Goal: Book appointment/travel/reservation

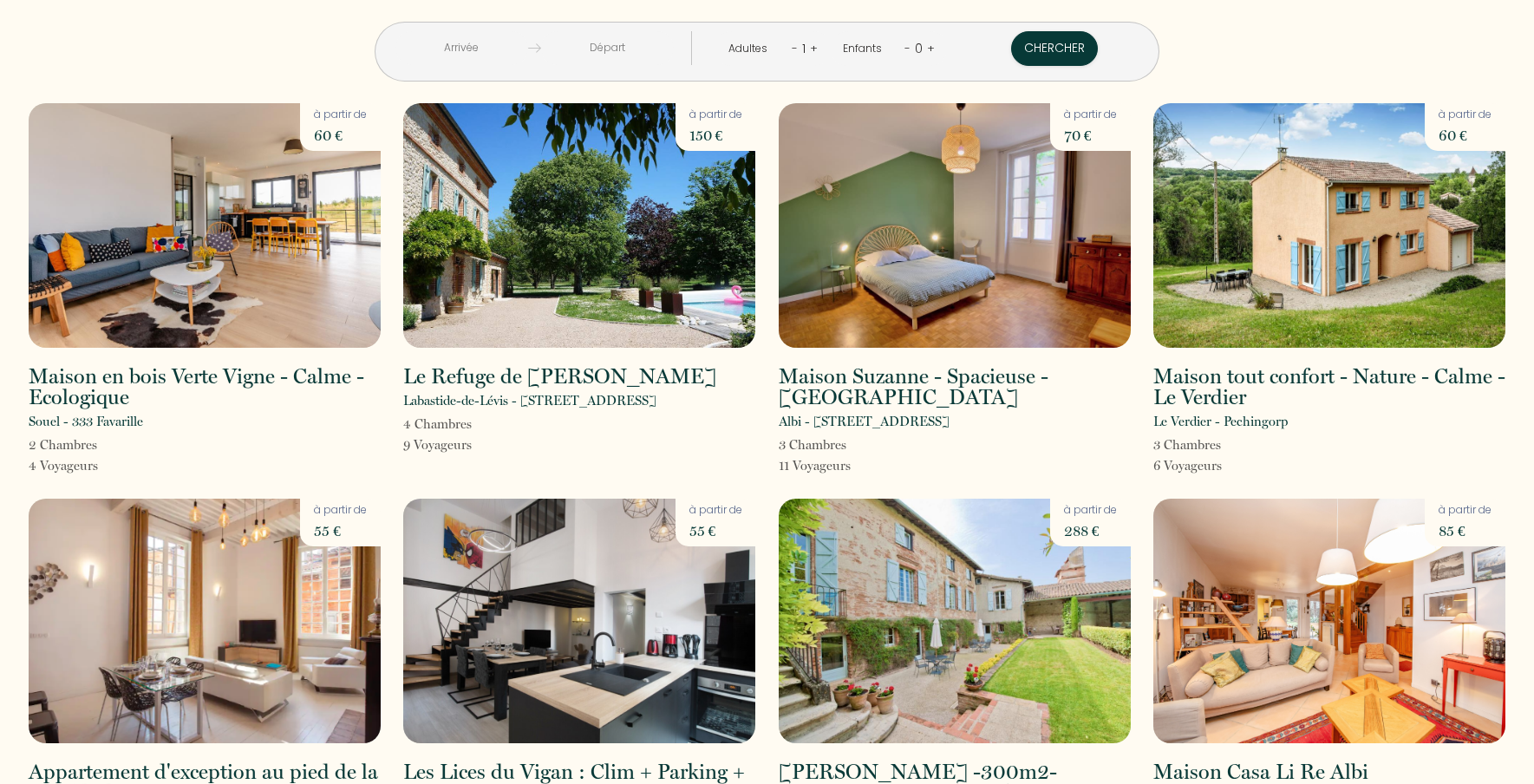
click at [797, 47] on div "1" at bounding box center [803, 48] width 12 height 28
click at [809, 46] on link "+" at bounding box center [813, 48] width 7 height 17
click at [928, 44] on link "+" at bounding box center [931, 48] width 7 height 17
click at [926, 44] on link "+" at bounding box center [930, 48] width 7 height 17
click at [1011, 41] on button "Chercher" at bounding box center [1054, 48] width 87 height 34
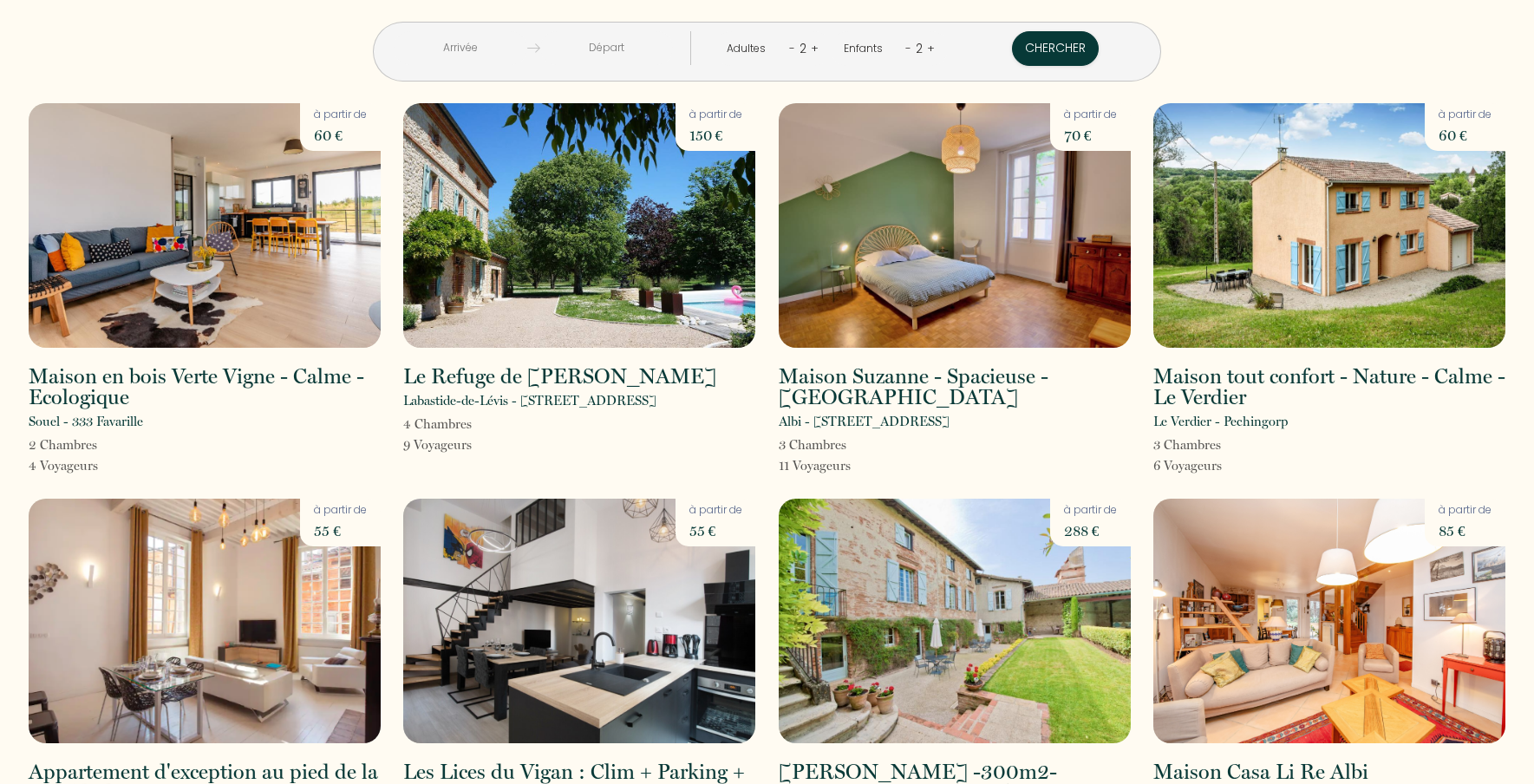
click at [519, 47] on input "text" at bounding box center [460, 48] width 133 height 34
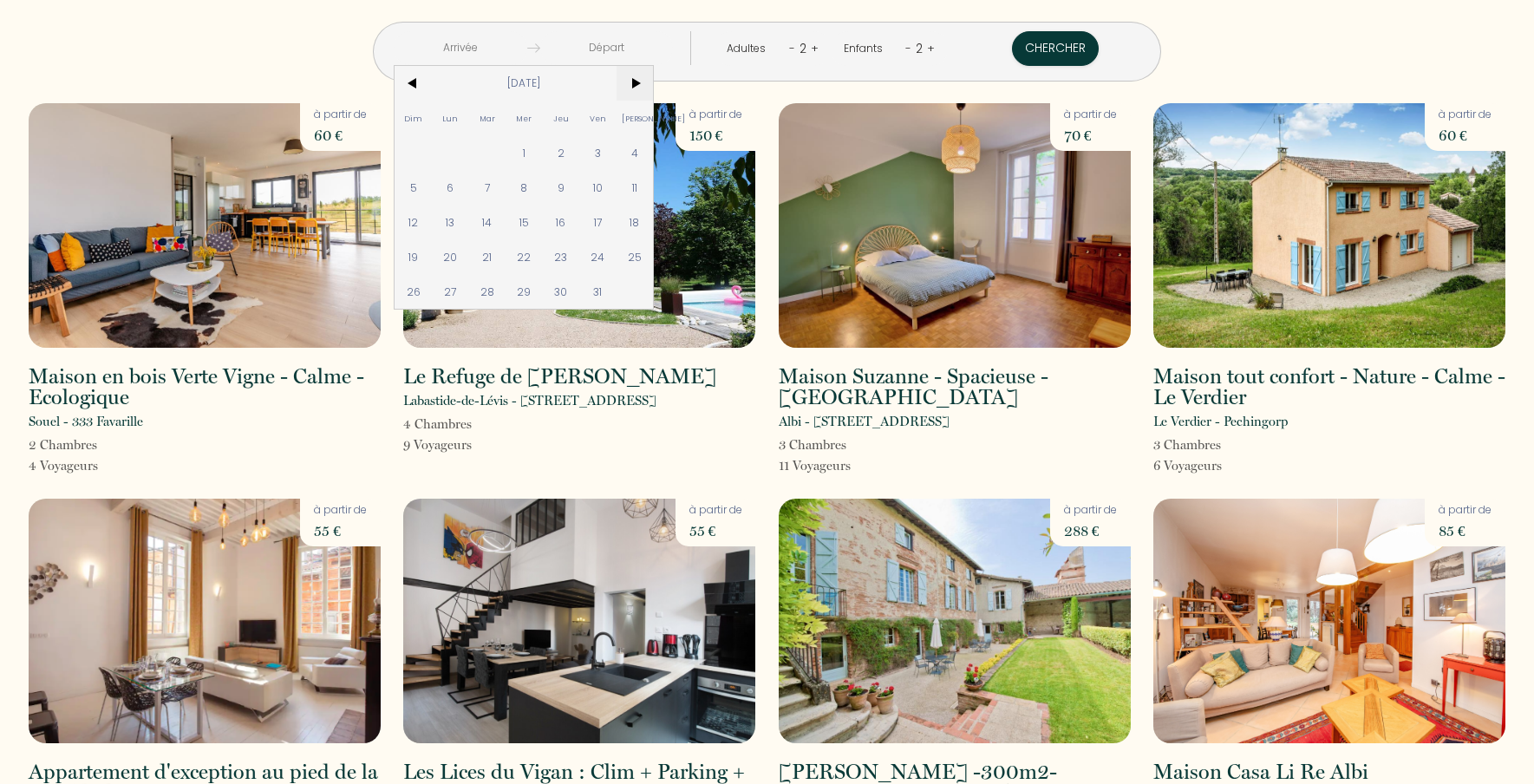
click at [654, 82] on span ">" at bounding box center [635, 83] width 37 height 34
click at [654, 81] on span ">" at bounding box center [635, 83] width 37 height 34
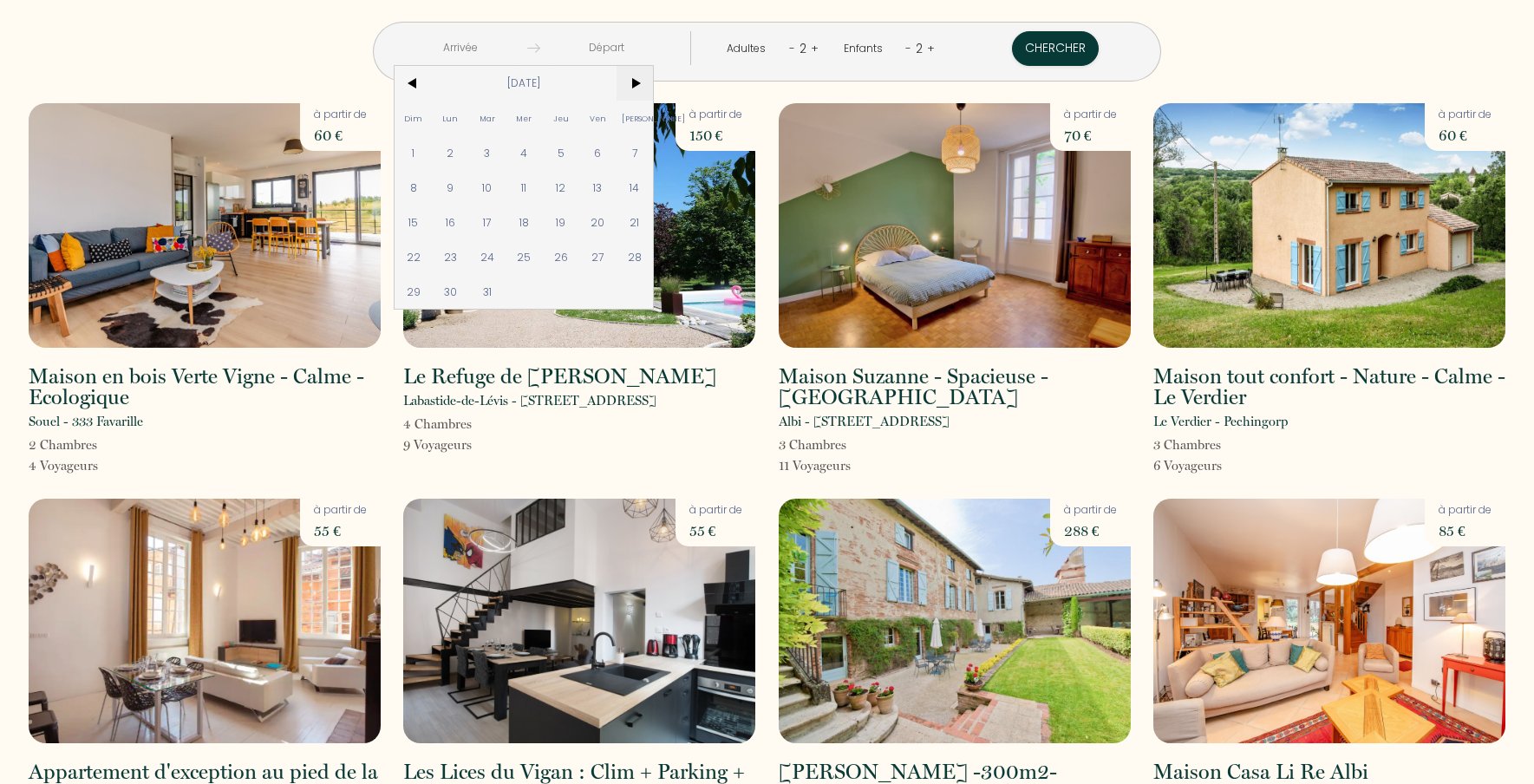
click at [654, 82] on span ">" at bounding box center [635, 83] width 37 height 34
click at [432, 255] on span "19" at bounding box center [414, 256] width 37 height 34
type input "[DATE]"
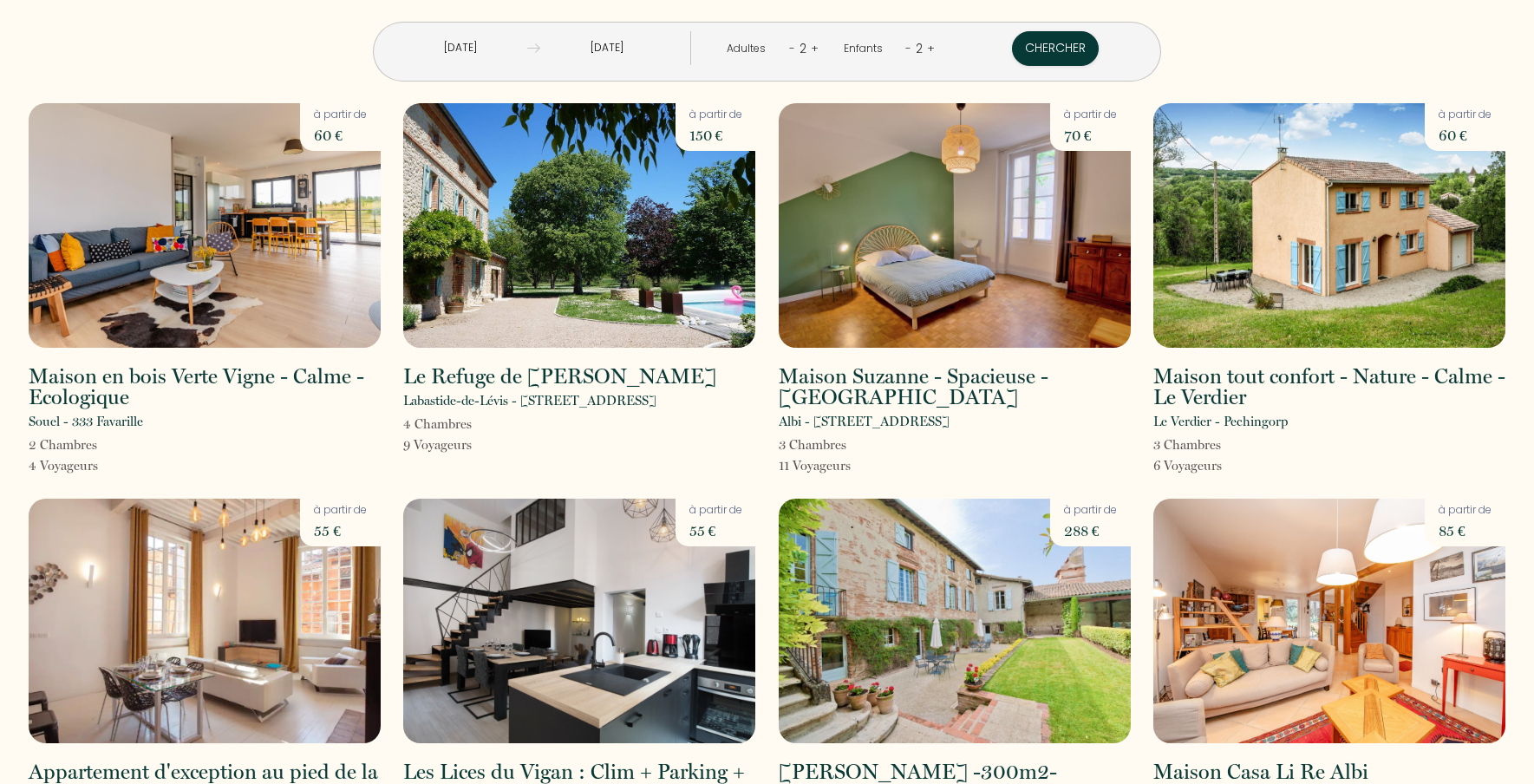
click at [645, 45] on input "Lun 20 Avr 2026" at bounding box center [606, 48] width 133 height 34
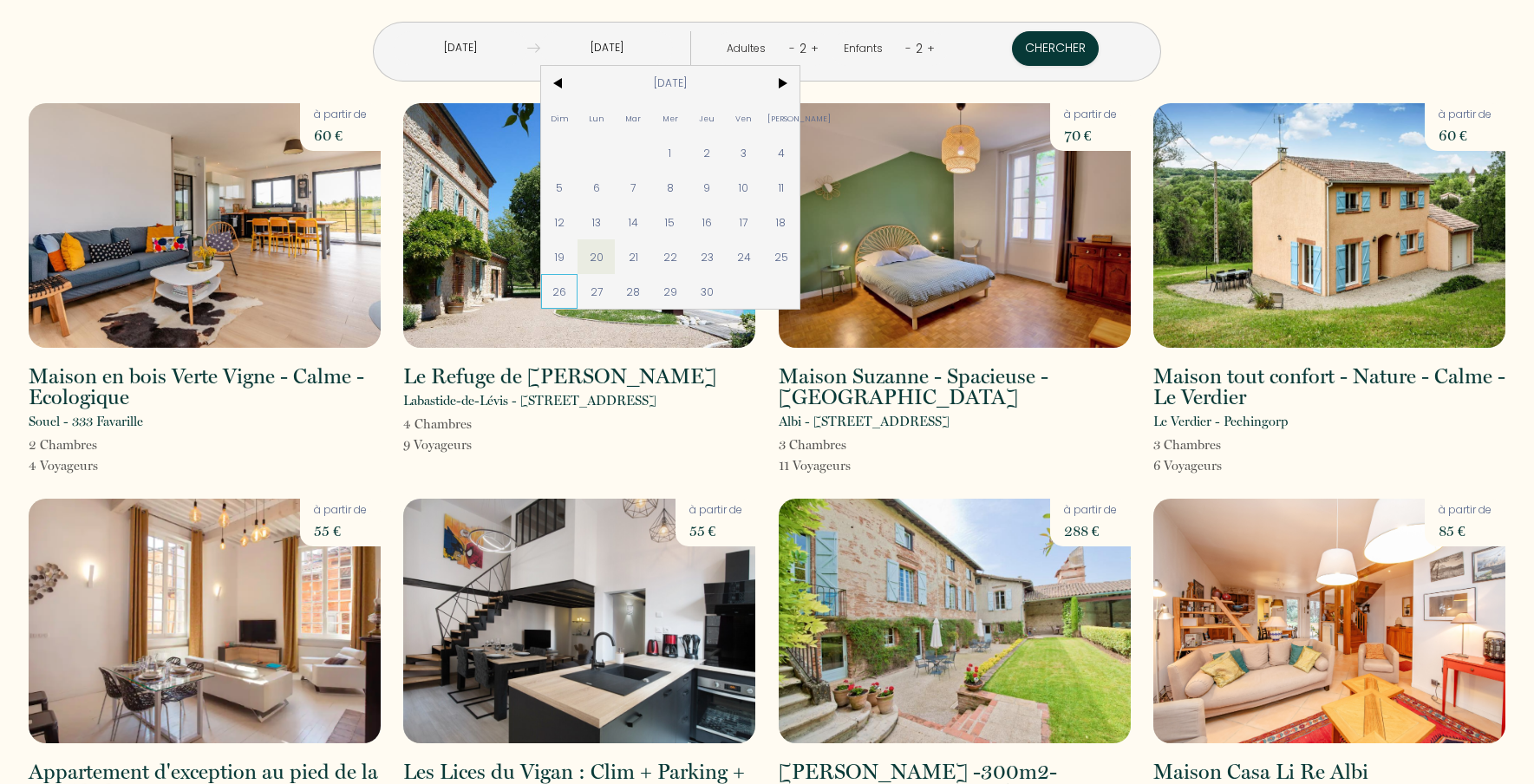
click at [578, 293] on span "26" at bounding box center [560, 291] width 37 height 34
type input "[DATE]"
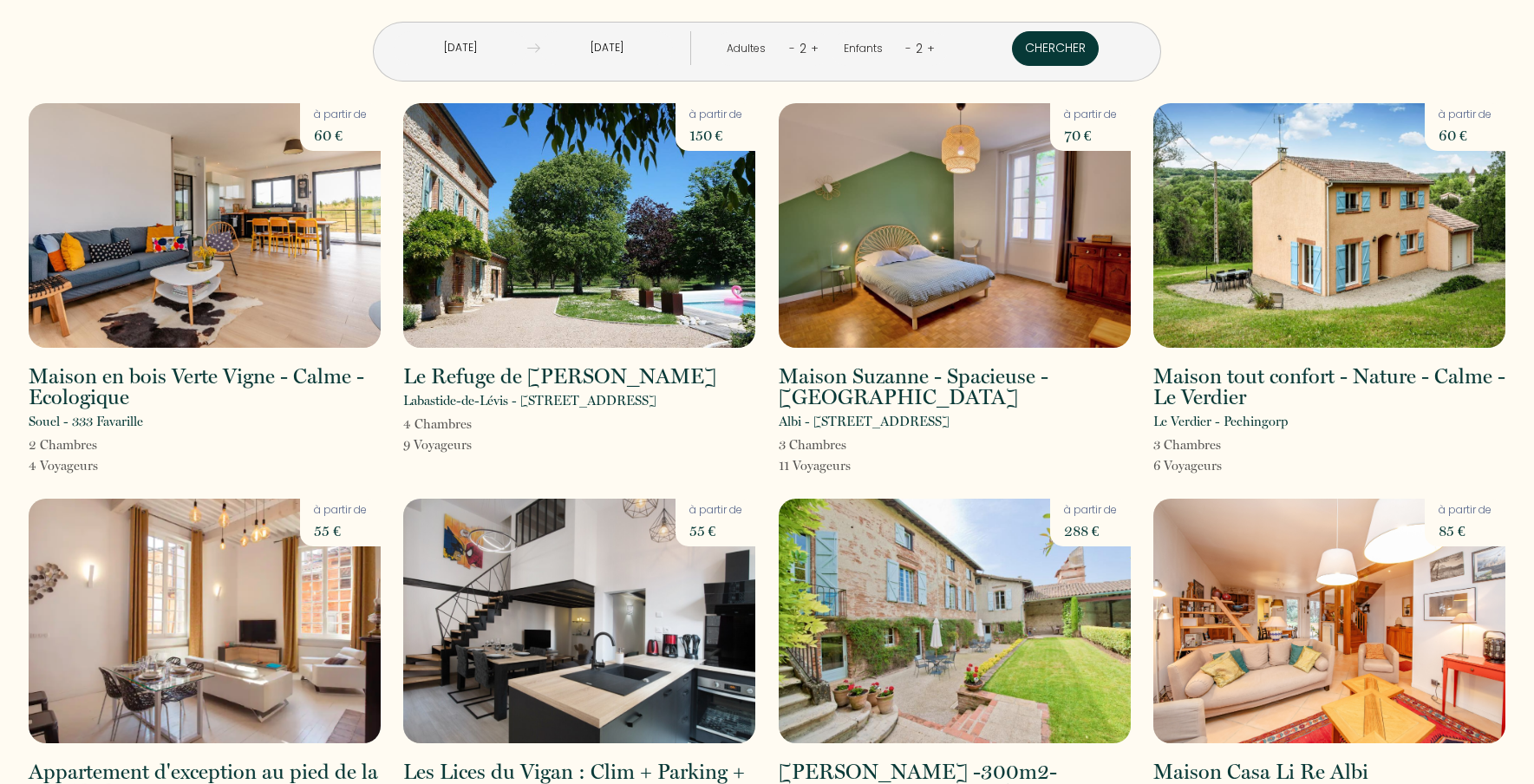
click at [1011, 53] on button "Chercher" at bounding box center [1054, 48] width 87 height 34
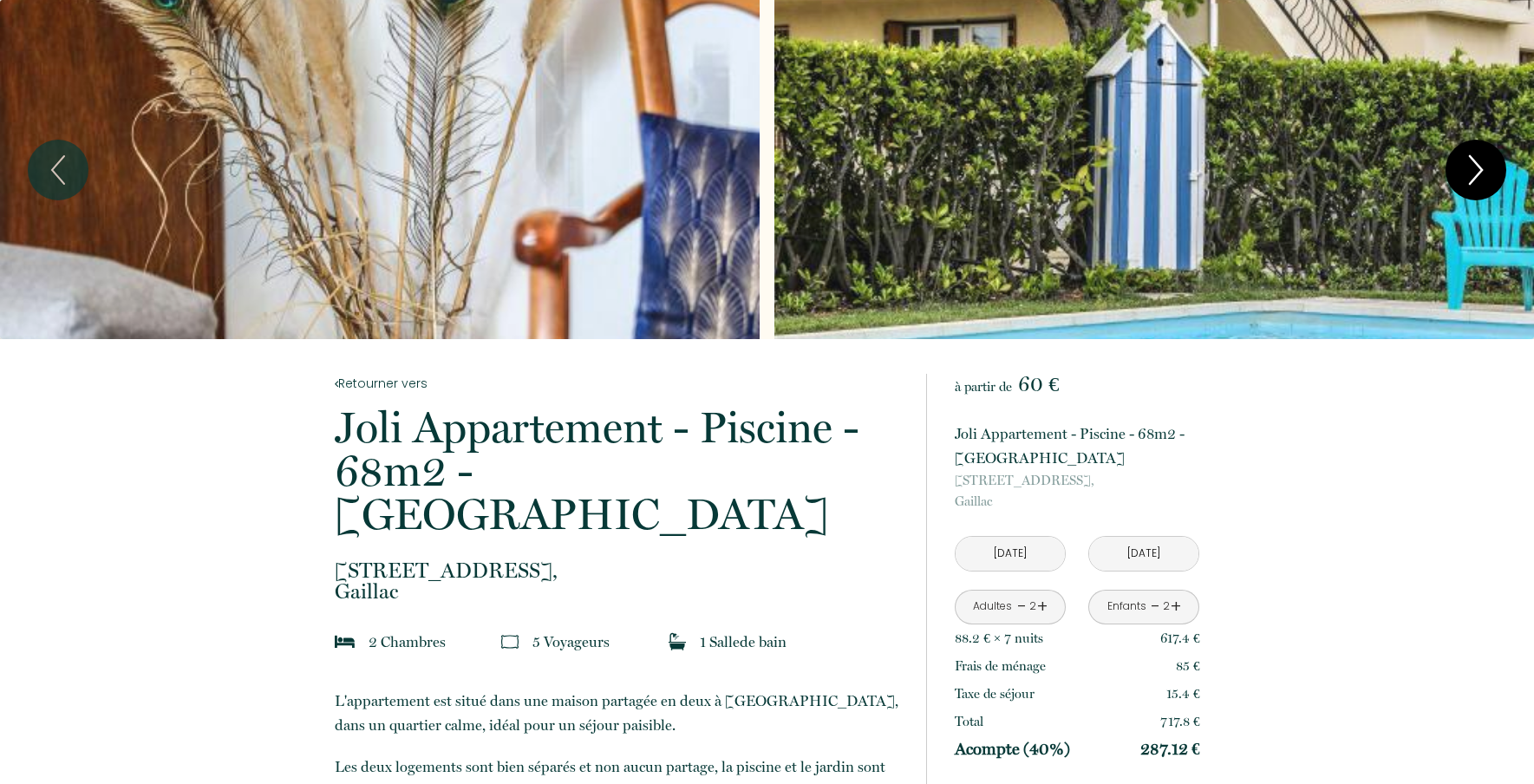
click at [1485, 160] on icon "Next" at bounding box center [1475, 170] width 36 height 52
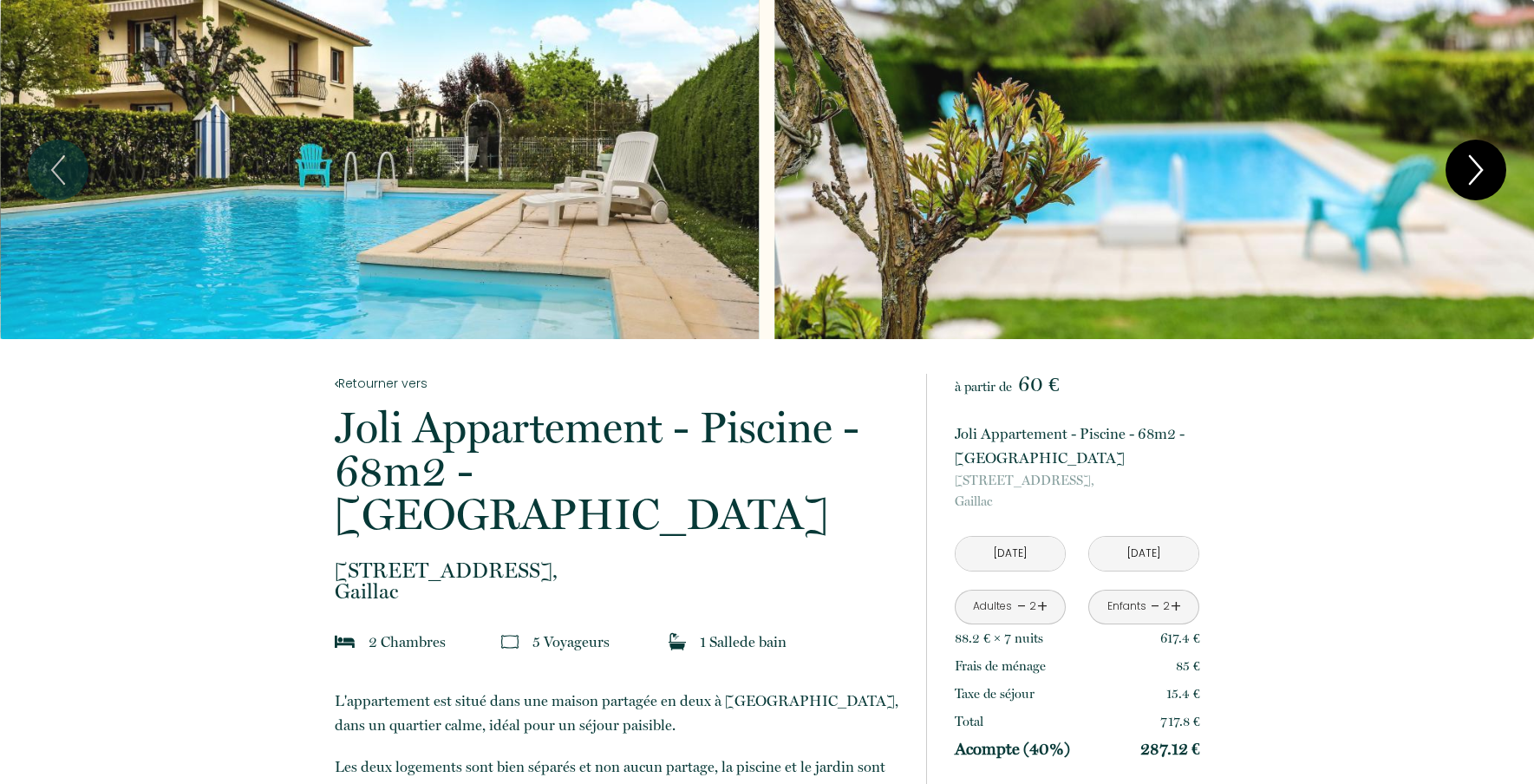
click at [1485, 160] on icon "Next" at bounding box center [1475, 170] width 36 height 52
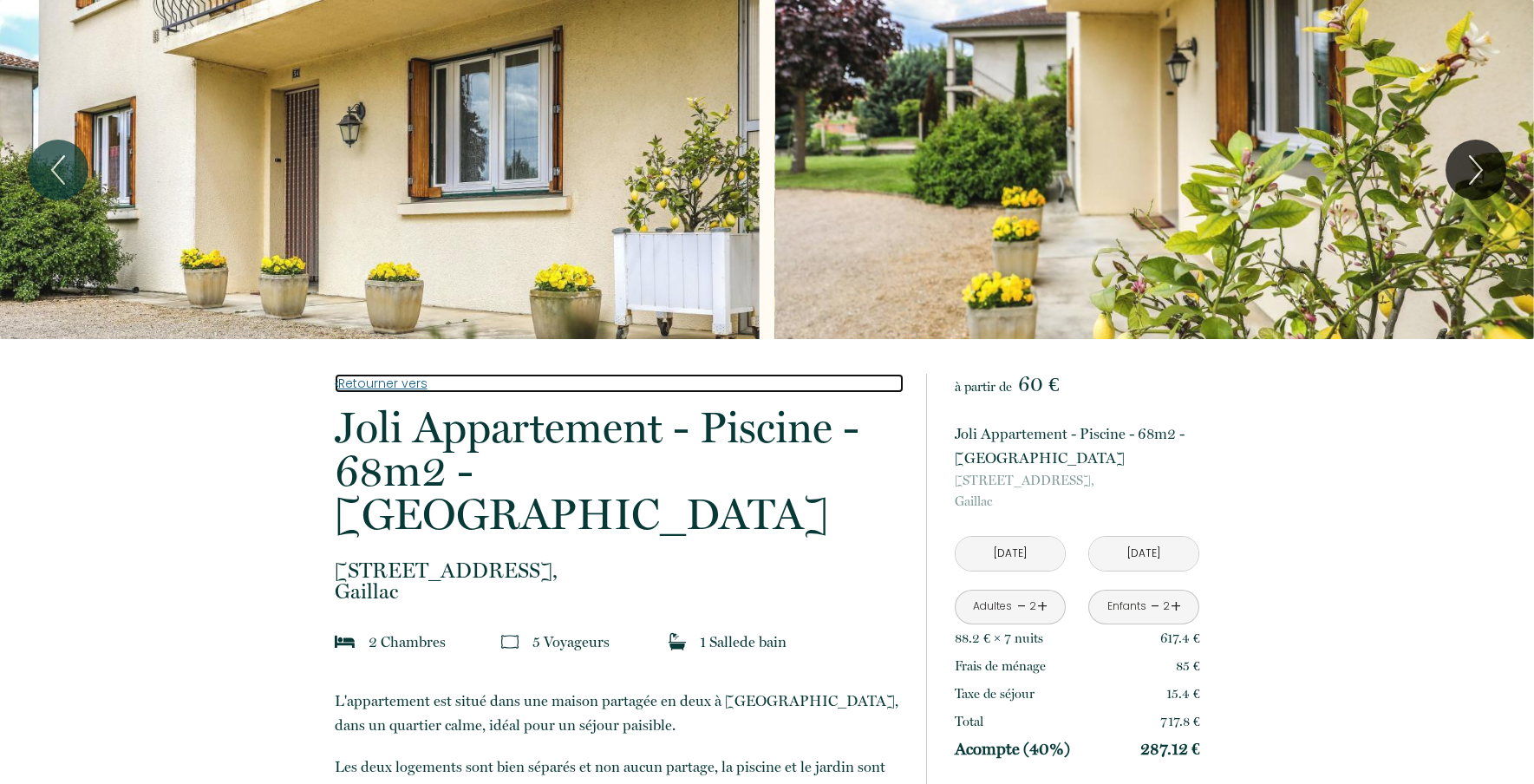
click at [374, 385] on link "Retourner vers" at bounding box center [618, 383] width 569 height 19
click at [378, 387] on link "Retourner vers" at bounding box center [618, 383] width 569 height 19
click at [354, 386] on link "Retourner vers" at bounding box center [618, 383] width 569 height 19
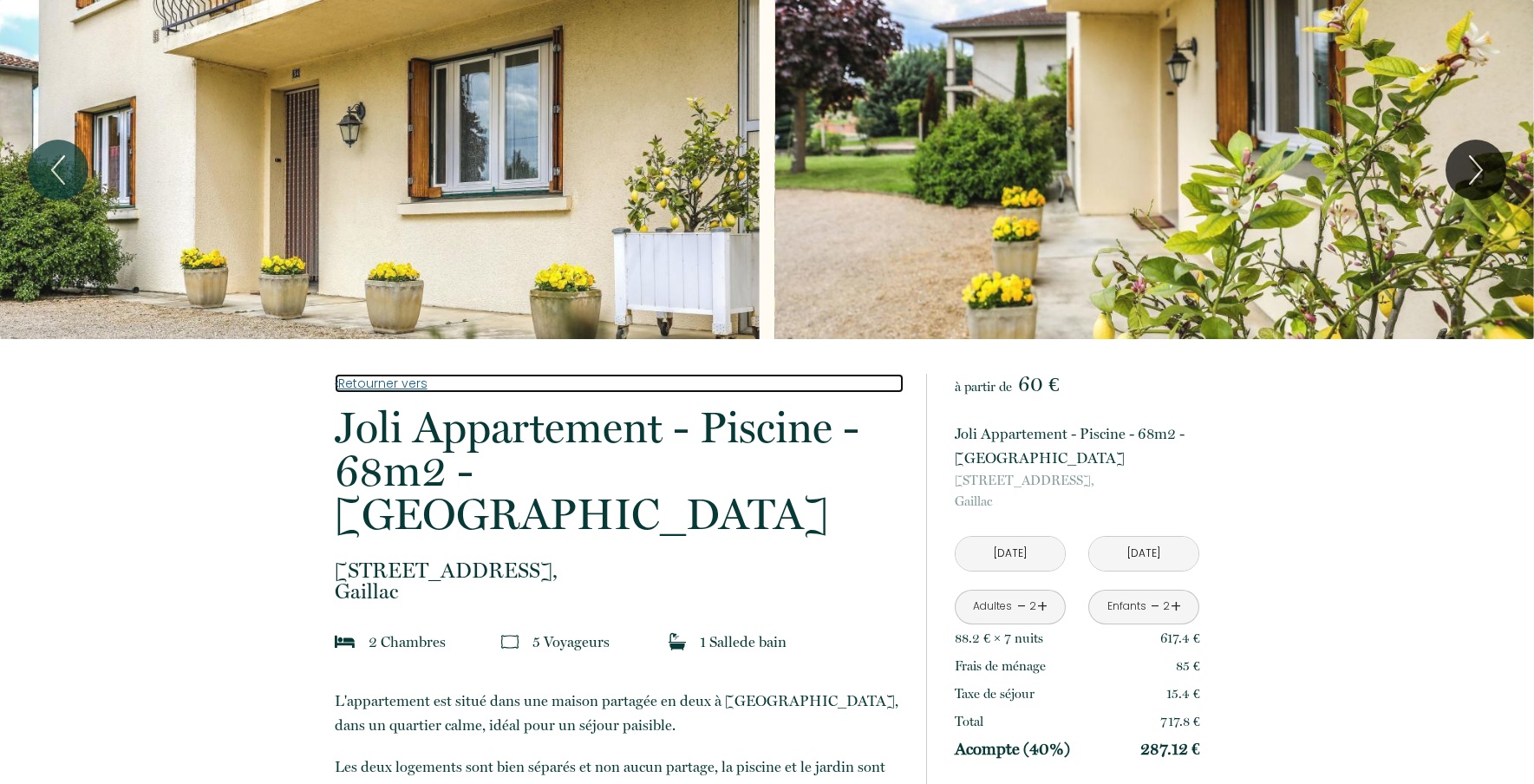
click at [395, 383] on link "Retourner vers" at bounding box center [618, 383] width 569 height 19
